Goal: Task Accomplishment & Management: Manage account settings

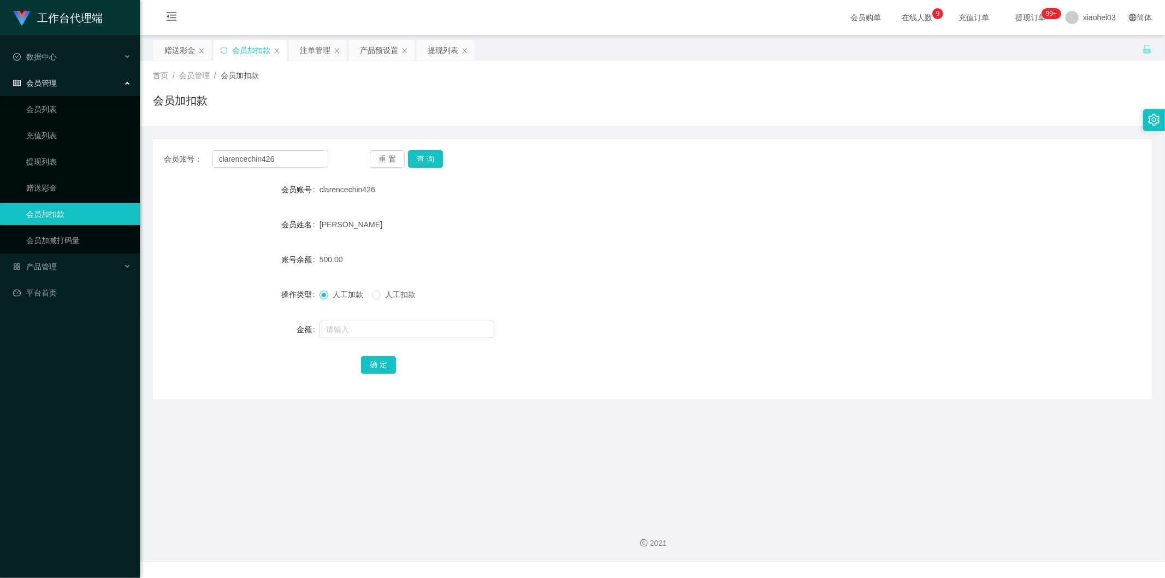
click at [154, 126] on div "会员账号： clarencechin426 重 置 查 询 会员账号 clarencechin426 会员姓名 Chin Yoon soon 账号余额 500…" at bounding box center [652, 262] width 999 height 273
type input "Goh9188"
click at [432, 155] on button "查 询" at bounding box center [425, 158] width 35 height 17
click at [410, 323] on input "text" at bounding box center [407, 329] width 175 height 17
type input "100"
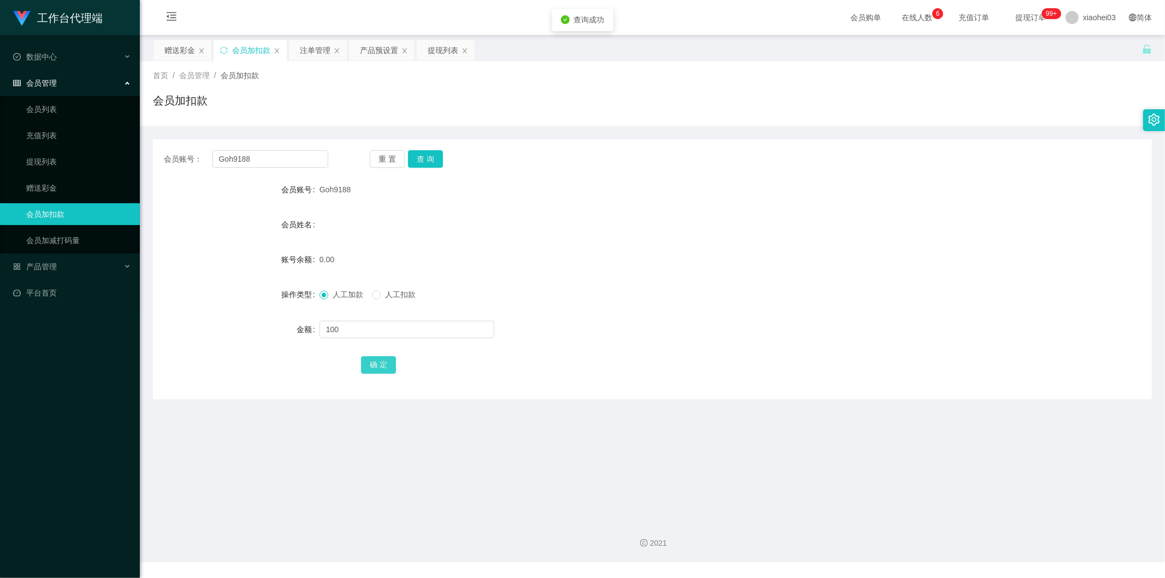
click at [370, 358] on button "确 定" at bounding box center [378, 364] width 35 height 17
click at [688, 206] on form "会员账号 Goh9188 会员姓名 账号余额 0.00 操作类型 人工加款 人工扣款 金额 100 确 定" at bounding box center [652, 277] width 999 height 197
click at [516, 218] on div "会员姓名" at bounding box center [652, 225] width 999 height 22
drag, startPoint x: 429, startPoint y: 142, endPoint x: 427, endPoint y: 155, distance: 13.3
click at [429, 143] on div "会员账号： Goh9188 重 置 查 询 会员账号 Goh9188 会员姓名 账号余额 0.00 操作类型 人工加款 人工扣款 金额 确 定" at bounding box center [652, 269] width 999 height 260
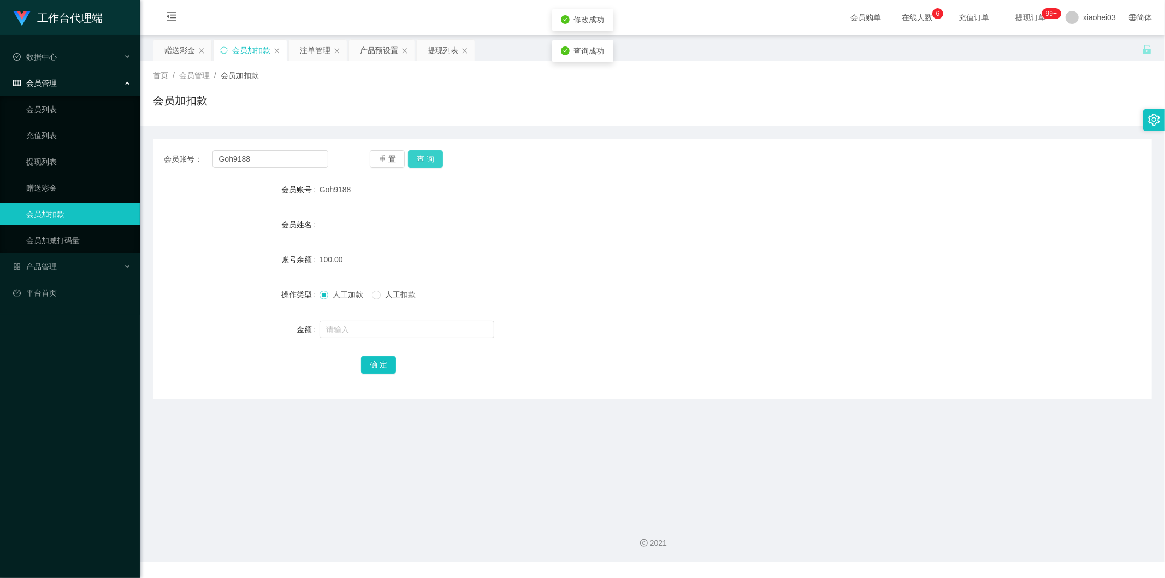
click at [427, 156] on button "查 询" at bounding box center [425, 158] width 35 height 17
drag, startPoint x: 903, startPoint y: 199, endPoint x: 985, endPoint y: 95, distance: 132.6
click at [908, 190] on div "会员账号 Goh9188" at bounding box center [652, 190] width 999 height 22
click at [373, 62] on div "首页 / 会员管理 / 会员加扣款 / 会员加扣款" at bounding box center [652, 93] width 1025 height 65
click at [373, 61] on div "首页 / 会员管理 / 会员加扣款 / 会员加扣款" at bounding box center [652, 93] width 1025 height 65
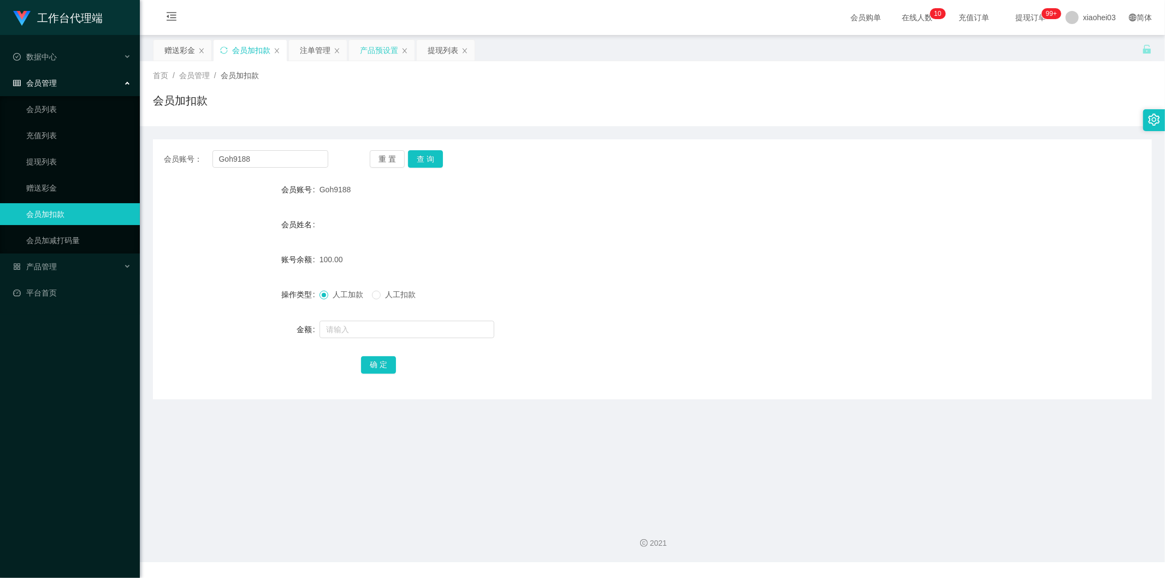
click at [378, 58] on div "产品预设置" at bounding box center [379, 50] width 38 height 21
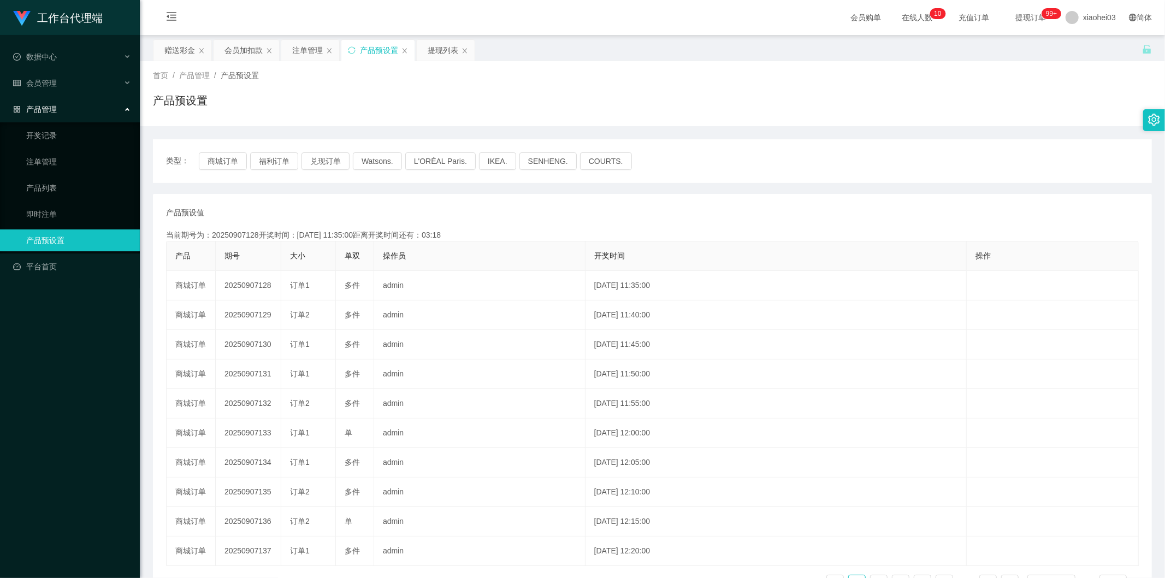
click at [216, 151] on div "类型： 商城订单 福利订单 兑现订单 Watsons. L'ORÉAL Paris. IKEA. SENHENG. COURTS." at bounding box center [652, 161] width 999 height 44
click at [224, 157] on button "商城订单" at bounding box center [223, 160] width 48 height 17
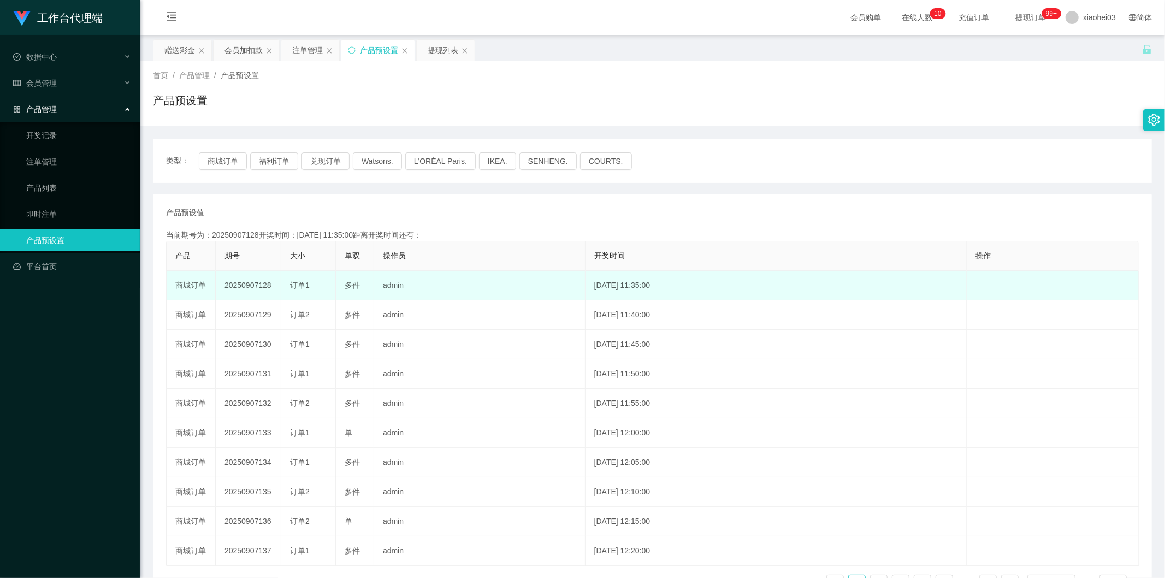
click at [250, 292] on td "20250907128" at bounding box center [249, 285] width 66 height 29
click at [250, 285] on td "20250907128" at bounding box center [249, 285] width 66 height 29
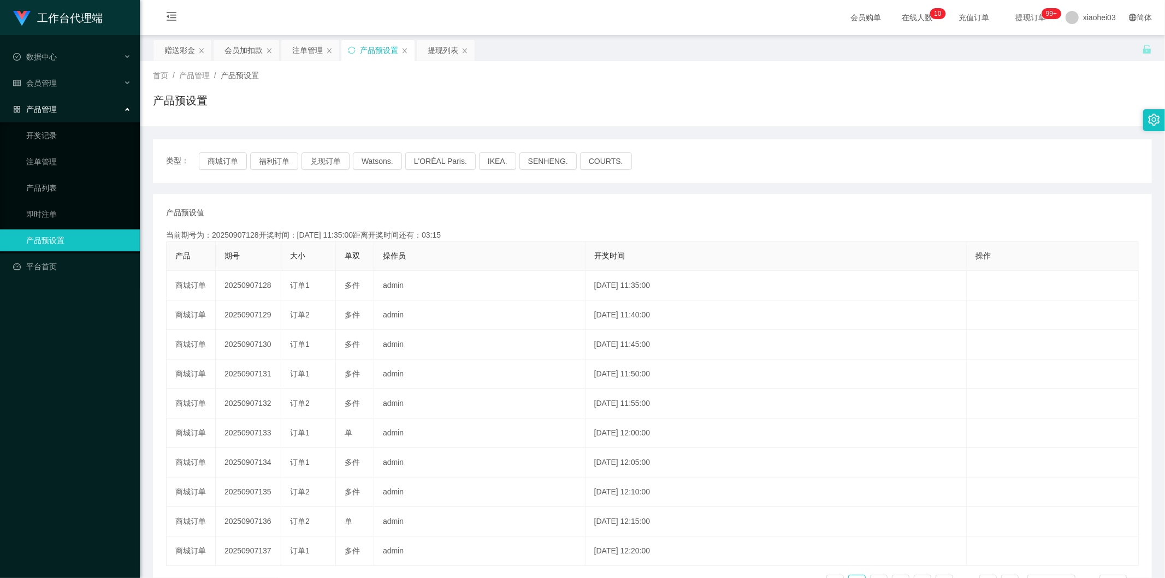
copy td "20250907128"
click at [308, 52] on div "注单管理" at bounding box center [307, 50] width 31 height 21
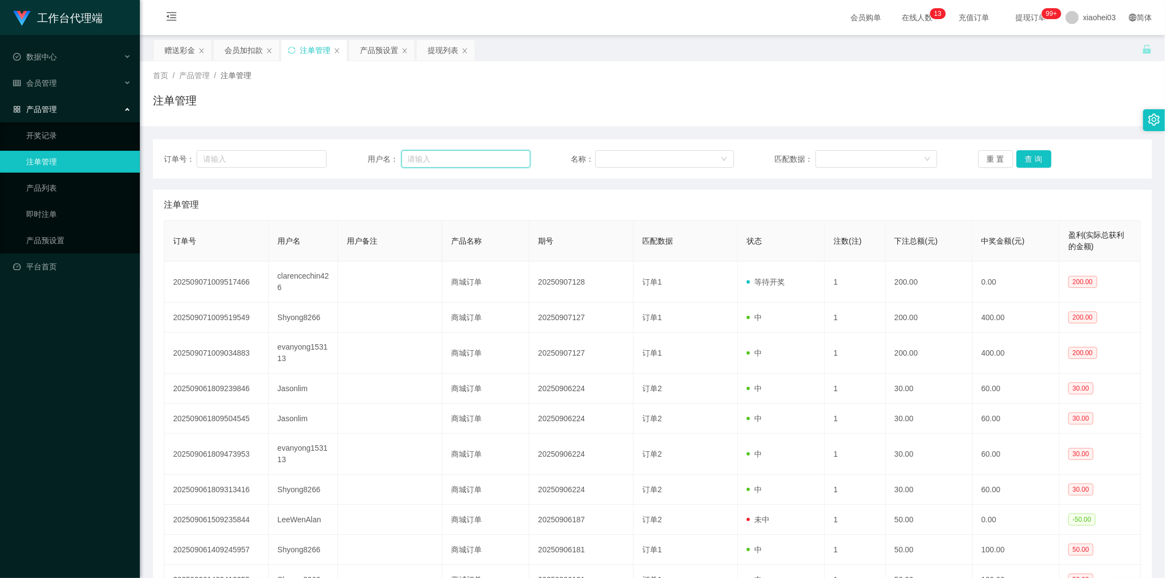
click at [503, 153] on input "text" at bounding box center [465, 158] width 129 height 17
paste input "Goh9188"
type input "Goh9188"
click at [1030, 166] on button "查 询" at bounding box center [1033, 158] width 35 height 17
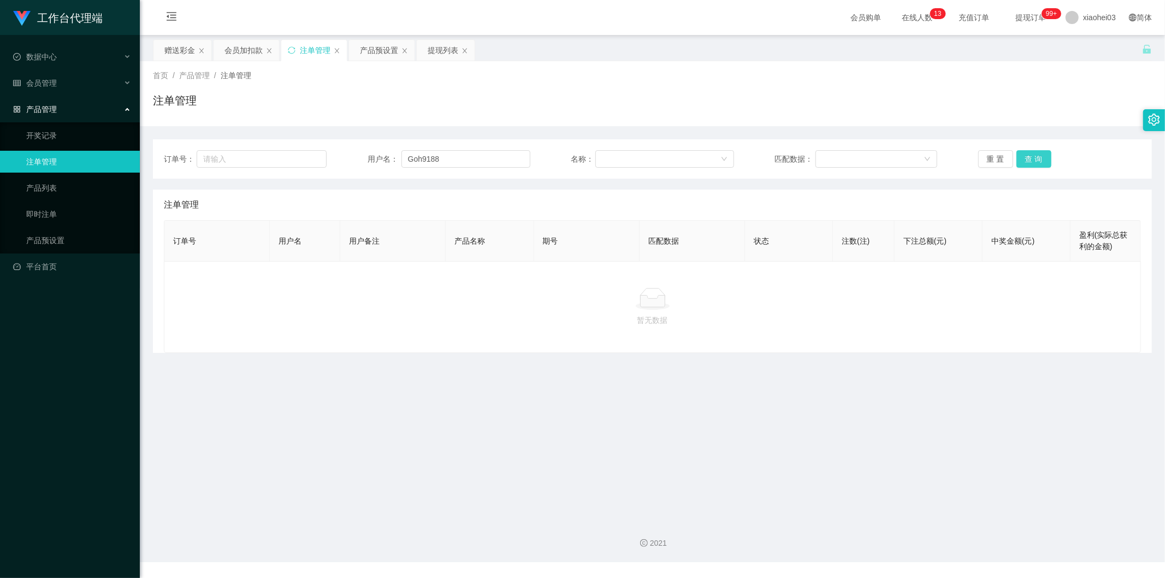
click at [1031, 165] on button "查 询" at bounding box center [1033, 158] width 35 height 17
drag, startPoint x: 350, startPoint y: 405, endPoint x: 347, endPoint y: 352, distance: 53.6
click at [350, 405] on main "关闭左侧 关闭右侧 关闭其它 刷新页面 赠送彩金 会员加扣款 注单管理 产品预设置 提现列表 首页 / 产品管理 / 注单管理 / 注单管理 订单号： 用户名…" at bounding box center [652, 273] width 1025 height 476
click at [435, 48] on div "提现列表" at bounding box center [443, 50] width 31 height 21
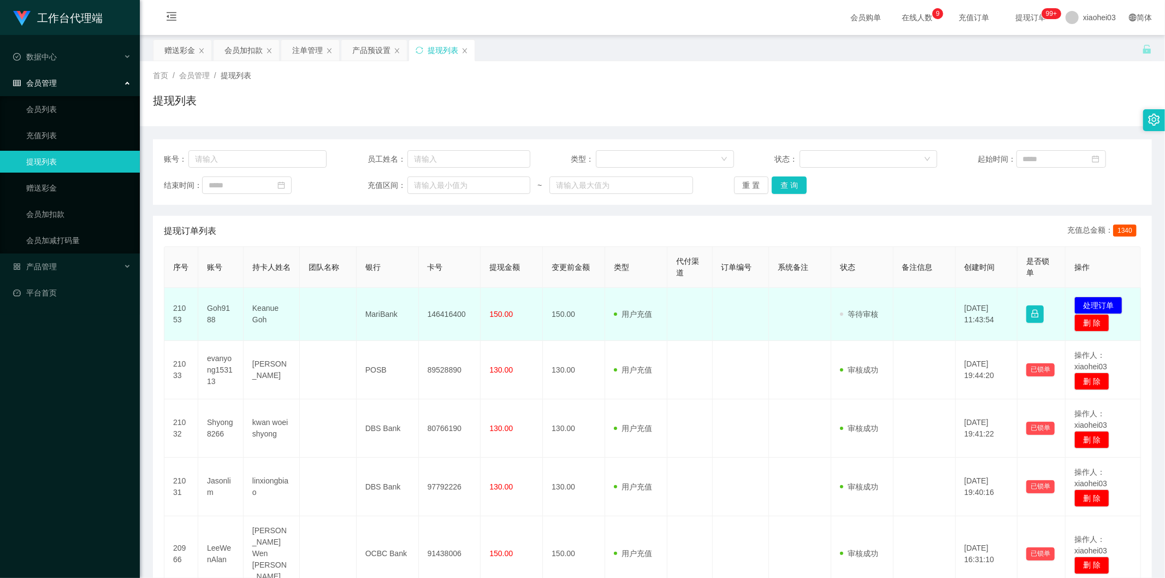
click at [1095, 293] on td "发起代付 处理订单 删 除" at bounding box center [1103, 314] width 75 height 53
click at [1079, 307] on button "处理订单" at bounding box center [1098, 305] width 48 height 17
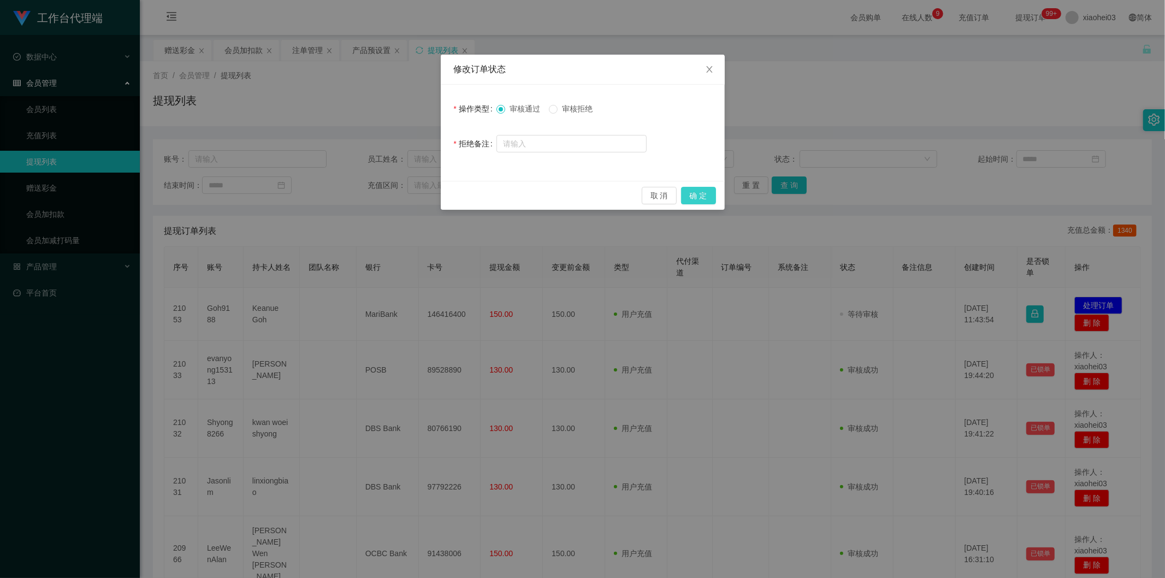
click at [691, 193] on button "确 定" at bounding box center [698, 195] width 35 height 17
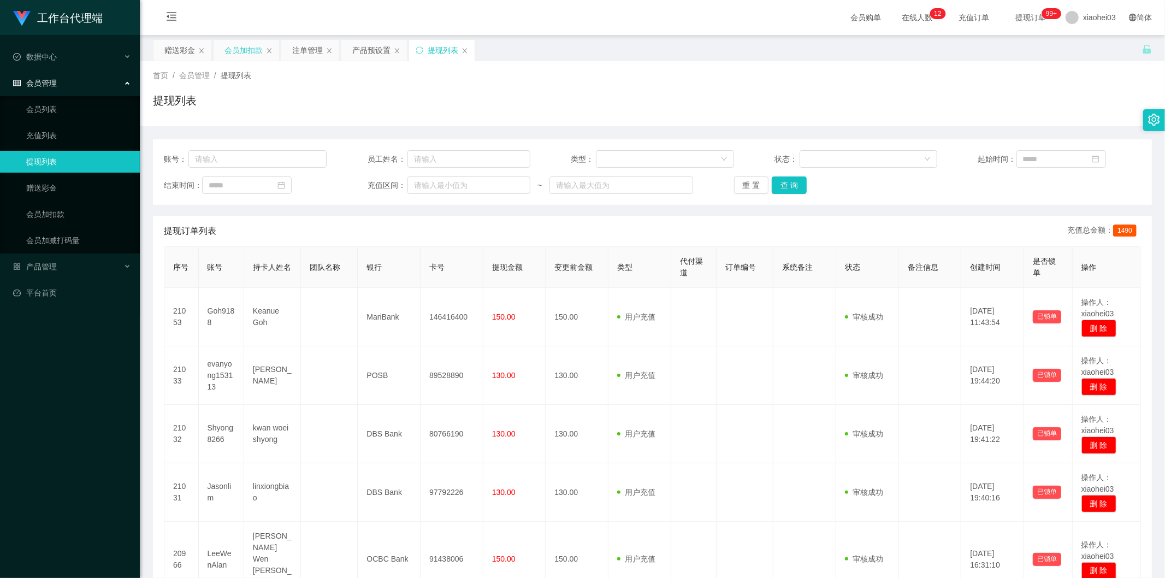
click at [239, 55] on div "会员加扣款" at bounding box center [243, 50] width 38 height 21
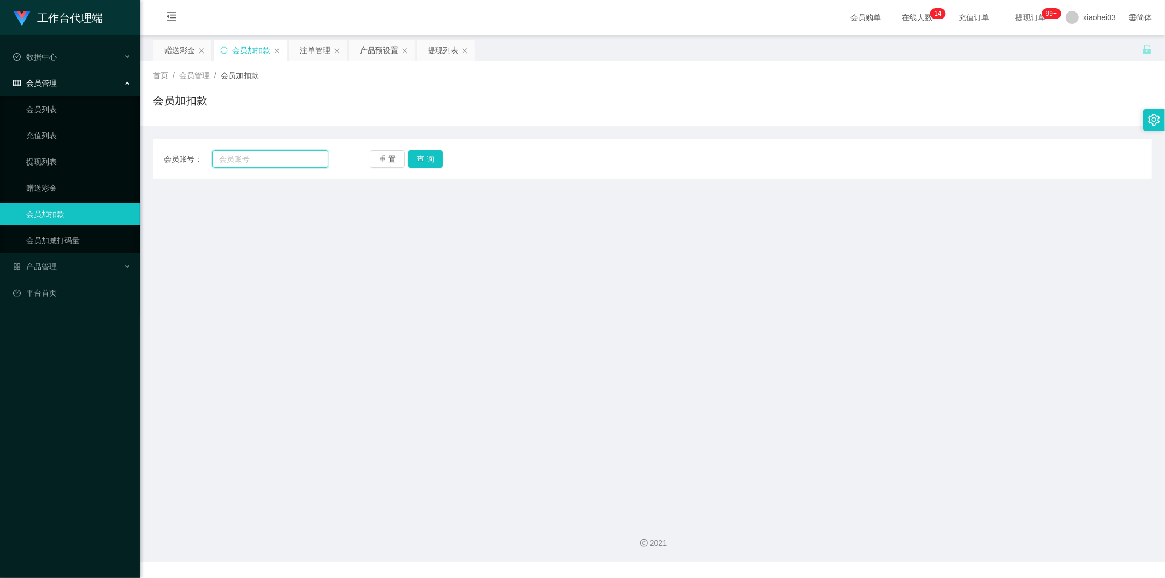
drag, startPoint x: 250, startPoint y: 154, endPoint x: 259, endPoint y: 156, distance: 9.4
click at [252, 154] on input "text" at bounding box center [270, 158] width 116 height 17
paste input "Jasonlim"
type input "Jasonlim"
click at [433, 161] on button "查 询" at bounding box center [425, 158] width 35 height 17
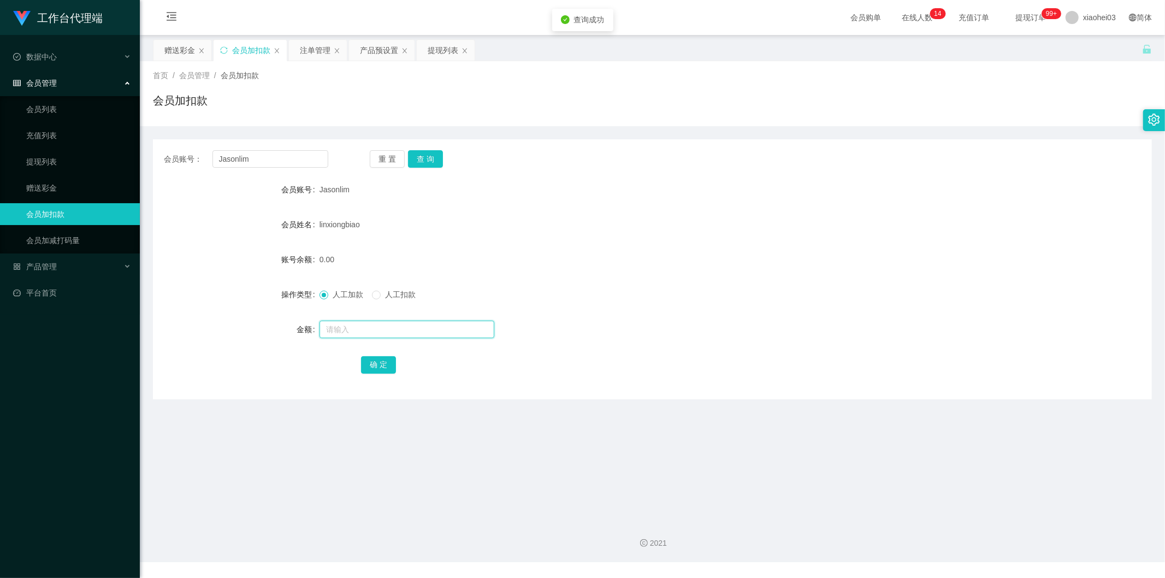
click at [387, 332] on input "text" at bounding box center [407, 329] width 175 height 17
type input "1000"
click at [377, 364] on button "确 定" at bounding box center [378, 364] width 35 height 17
click at [713, 238] on form "会员账号 Jasonlim 会员姓名 linxiongbiao 账号余额 1000.00 操作类型 人工加款 人工扣款 金额 确 定" at bounding box center [652, 277] width 999 height 197
drag, startPoint x: 305, startPoint y: 161, endPoint x: 1, endPoint y: 150, distance: 303.9
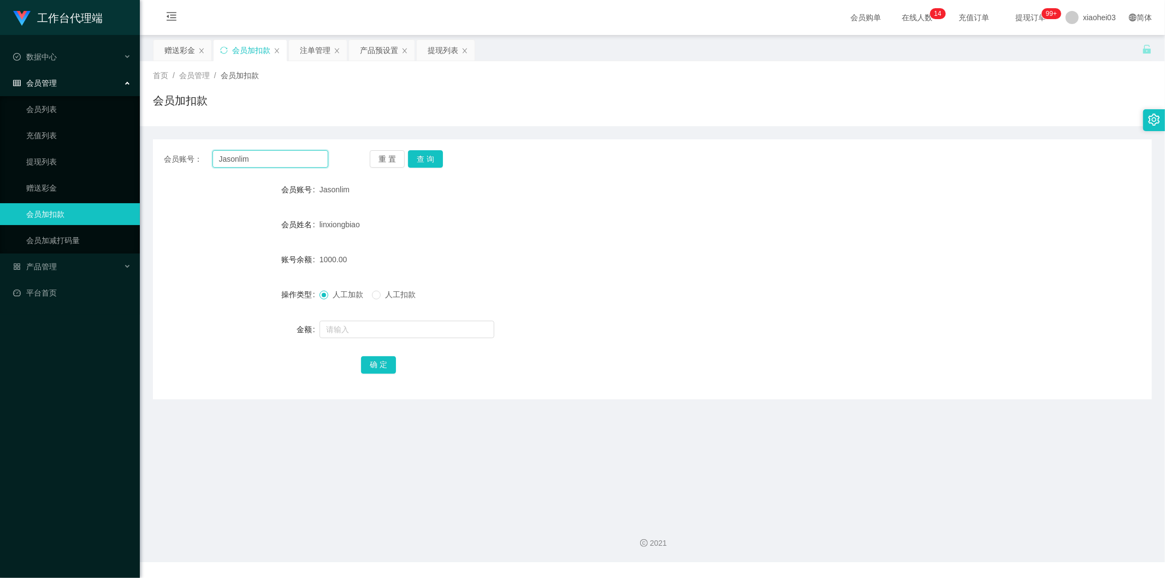
click at [2, 150] on section "工作台代理端 数据中心 会员管理 会员列表 充值列表 提现列表 赠送彩金 会员加扣款 会员加减打码量 产品管理 平台首页 保存配置 重置配置 整体风格设置 主…" at bounding box center [582, 281] width 1165 height 562
paste input "6597166984"
type input "6597166984"
click at [433, 155] on button "查 询" at bounding box center [425, 158] width 35 height 17
click at [406, 324] on input "text" at bounding box center [407, 329] width 175 height 17
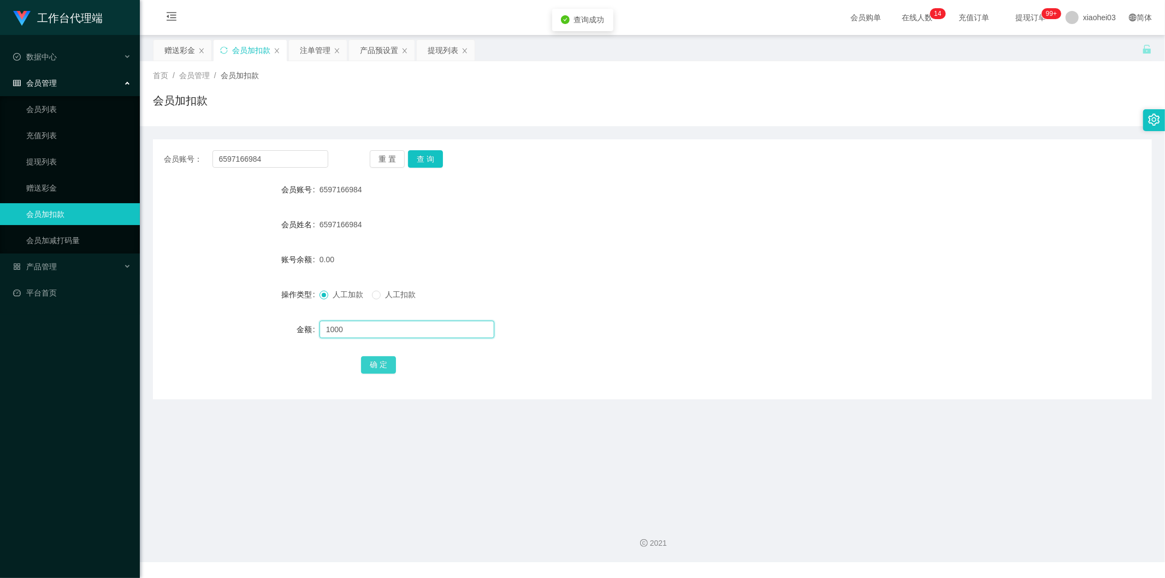
type input "1000"
click at [373, 360] on button "确 定" at bounding box center [378, 364] width 35 height 17
click at [818, 211] on form "会员账号 6597166984 会员姓名 6597166984 账号余额 1000.00 操作类型 人工加款 人工扣款 金额 确 定" at bounding box center [652, 277] width 999 height 197
